Goal: Find contact information: Find contact information

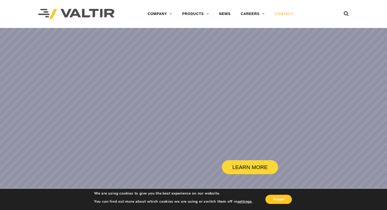
click at [281, 11] on link "CONTACT" at bounding box center [283, 14] width 29 height 10
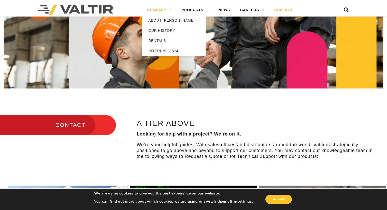
scroll to position [6, 0]
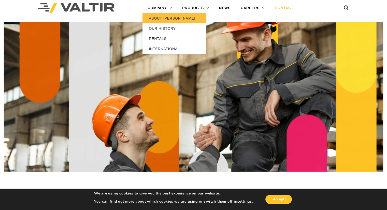
click at [166, 18] on link "ABOUT [PERSON_NAME]" at bounding box center [174, 18] width 64 height 10
